Goal: Task Accomplishment & Management: Manage account settings

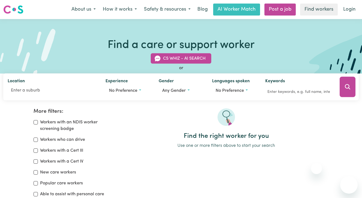
click at [356, 7] on link "Login" at bounding box center [349, 10] width 19 height 12
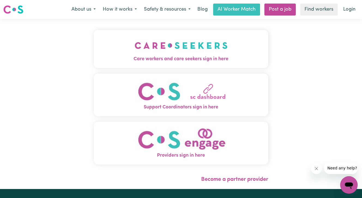
click at [142, 38] on img "Care workers and care seekers sign in here" at bounding box center [181, 45] width 93 height 20
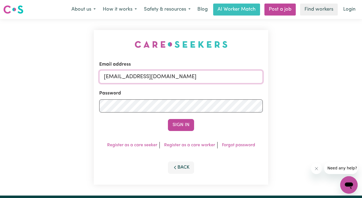
drag, startPoint x: 184, startPoint y: 77, endPoint x: 51, endPoint y: 65, distance: 132.9
click at [57, 64] on div "Email address [EMAIL_ADDRESS][DOMAIN_NAME] Password Sign In Register as a care …" at bounding box center [181, 107] width 362 height 177
type input "c"
type input "h"
type input "H"
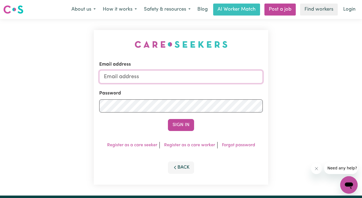
click at [149, 77] on input "Email address" at bounding box center [181, 76] width 164 height 13
paste input "[EMAIL_ADDRESS][DOMAIN_NAME])"
click at [168, 119] on button "Sign In" at bounding box center [181, 125] width 26 height 12
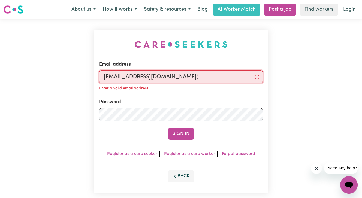
click at [226, 74] on input "[EMAIL_ADDRESS][DOMAIN_NAME])" at bounding box center [181, 76] width 164 height 13
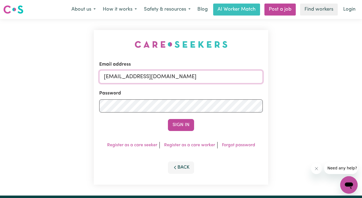
type input "[EMAIL_ADDRESS][DOMAIN_NAME]"
click at [168, 119] on button "Sign In" at bounding box center [181, 125] width 26 height 12
